Goal: Task Accomplishment & Management: Use online tool/utility

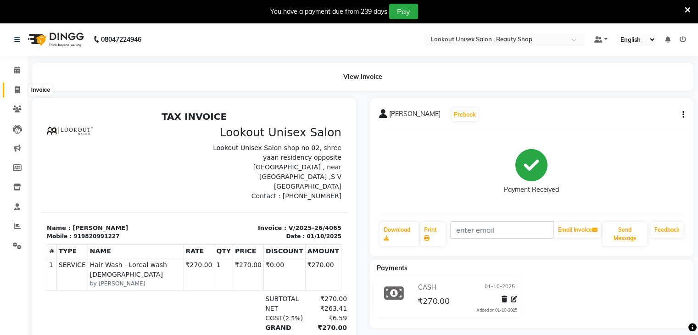
click at [15, 87] on icon at bounding box center [17, 89] width 5 height 7
select select "service"
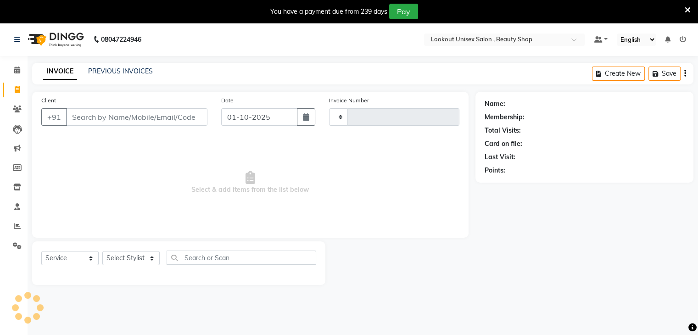
scroll to position [23, 0]
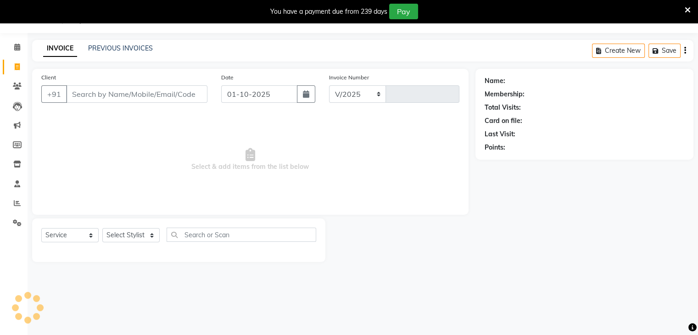
select select "7658"
type input "4066"
click at [152, 233] on select "Select Stylist" at bounding box center [130, 235] width 57 height 14
click at [152, 237] on select "Select Stylist [PERSON_NAME] [PERSON_NAME] Sir Disha [PERSON_NAME] Jyoti Mahesh…" at bounding box center [130, 235] width 57 height 14
click at [103, 98] on input "Client" at bounding box center [136, 93] width 141 height 17
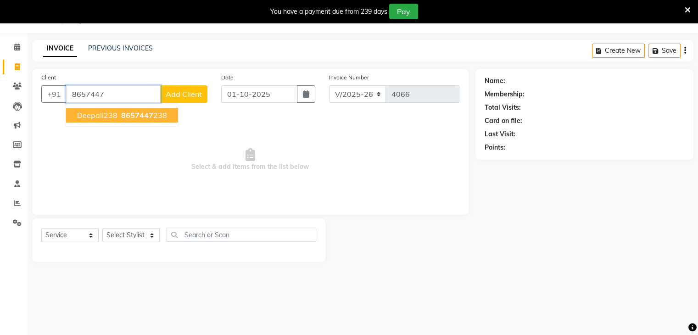
click at [121, 111] on span "8657447" at bounding box center [137, 115] width 32 height 9
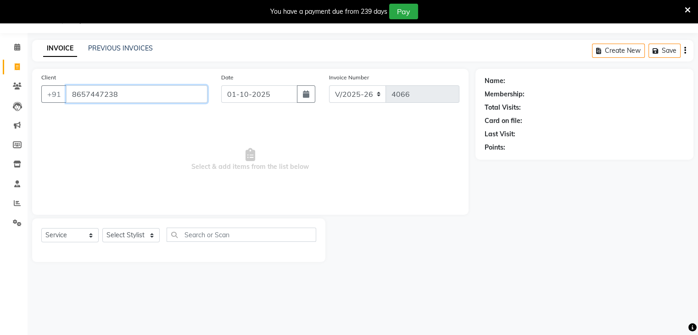
type input "8657447238"
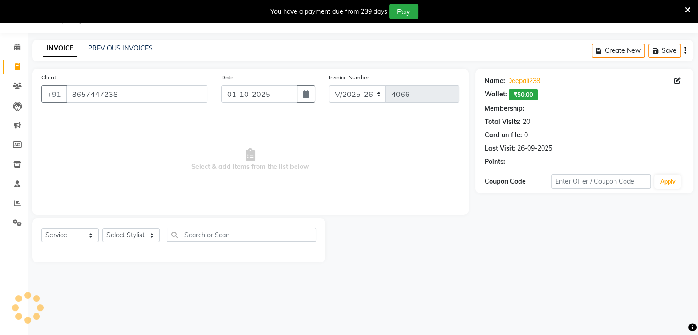
select select "1: Object"
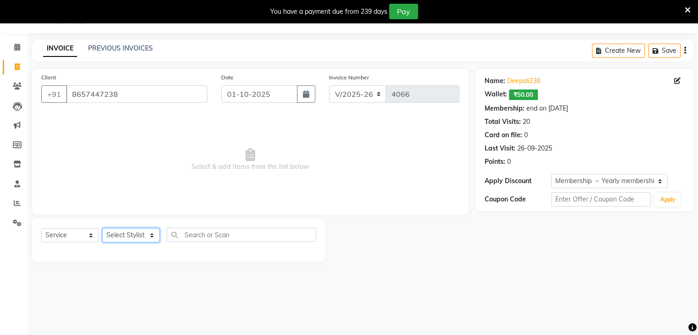
click at [149, 234] on select "Select Stylist [PERSON_NAME] [PERSON_NAME] Sir Disha [PERSON_NAME] Jyoti Mahesh…" at bounding box center [130, 235] width 57 height 14
select select "68259"
click at [102, 229] on select "Select Stylist [PERSON_NAME] [PERSON_NAME] Sir Disha [PERSON_NAME] Jyoti Mahesh…" at bounding box center [130, 235] width 57 height 14
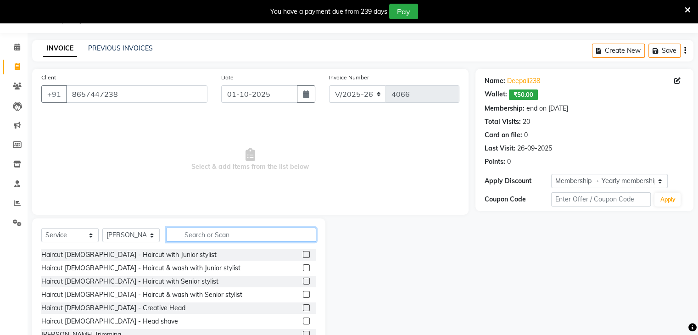
click at [207, 237] on input "text" at bounding box center [242, 235] width 150 height 14
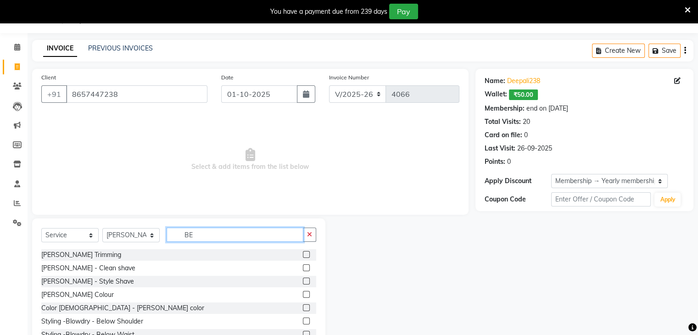
type input "BE"
click at [303, 279] on label at bounding box center [306, 281] width 7 height 7
click at [303, 279] on input "checkbox" at bounding box center [306, 282] width 6 height 6
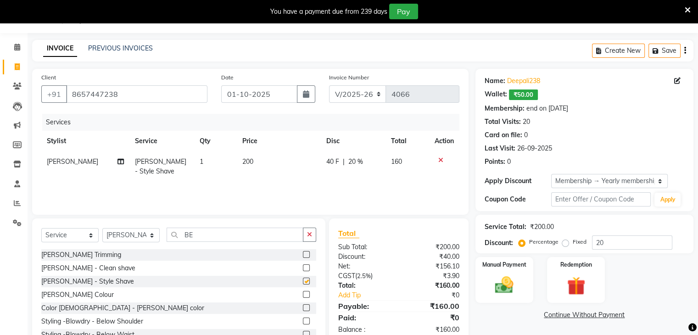
checkbox input "false"
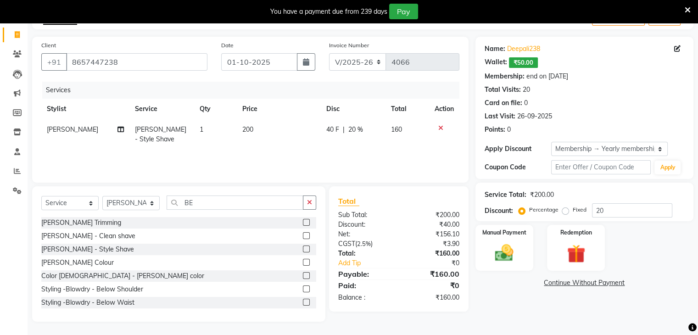
scroll to position [56, 0]
click at [528, 253] on div "Manual Payment" at bounding box center [504, 247] width 60 height 47
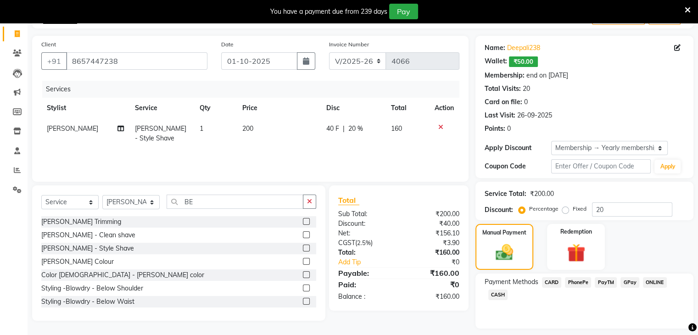
drag, startPoint x: 497, startPoint y: 294, endPoint x: 499, endPoint y: 302, distance: 7.8
click at [497, 294] on span "CASH" at bounding box center [498, 295] width 20 height 11
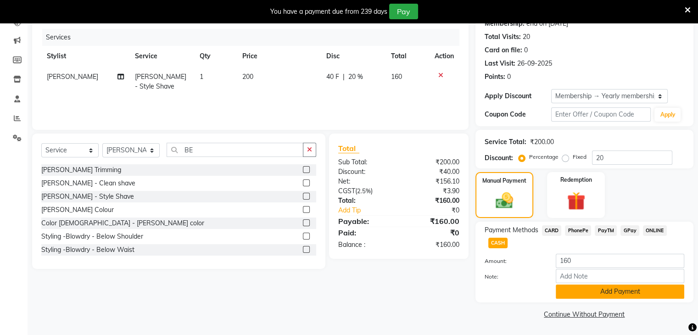
click at [614, 293] on button "Add Payment" at bounding box center [620, 292] width 129 height 14
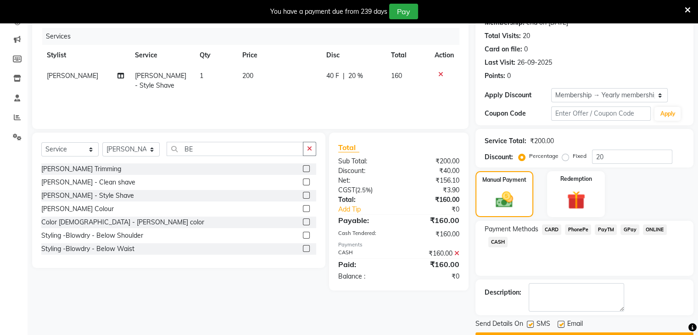
scroll to position [134, 0]
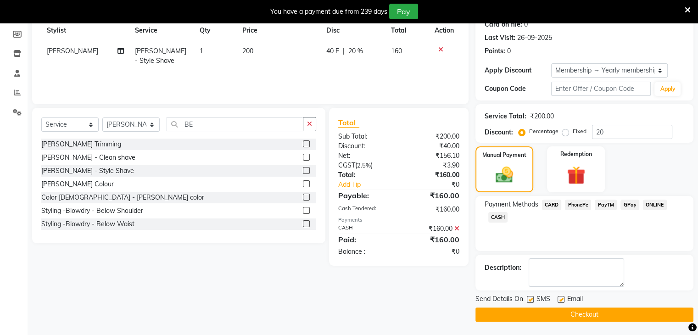
click at [560, 299] on label at bounding box center [561, 299] width 7 height 7
click at [560, 299] on input "checkbox" at bounding box center [561, 300] width 6 height 6
checkbox input "false"
click at [578, 313] on button "Checkout" at bounding box center [585, 315] width 218 height 14
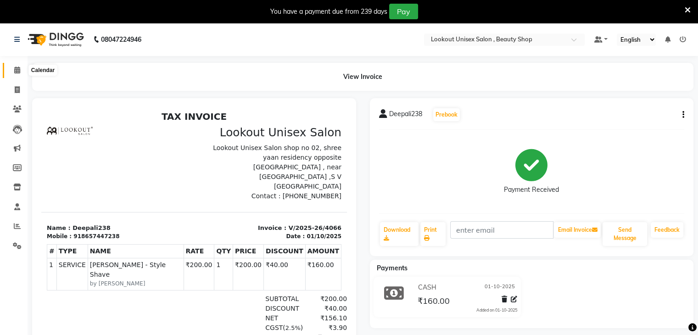
click at [14, 71] on icon at bounding box center [17, 70] width 6 height 7
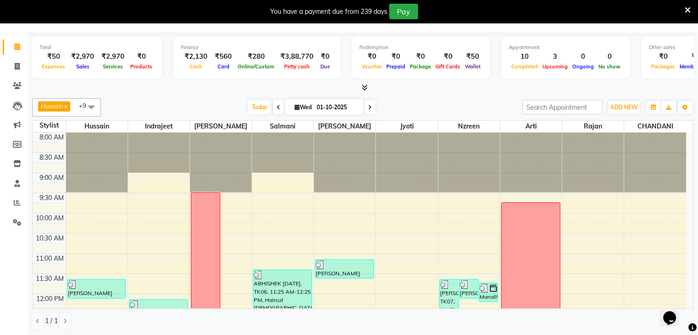
scroll to position [138, 0]
